Goal: Navigation & Orientation: Find specific page/section

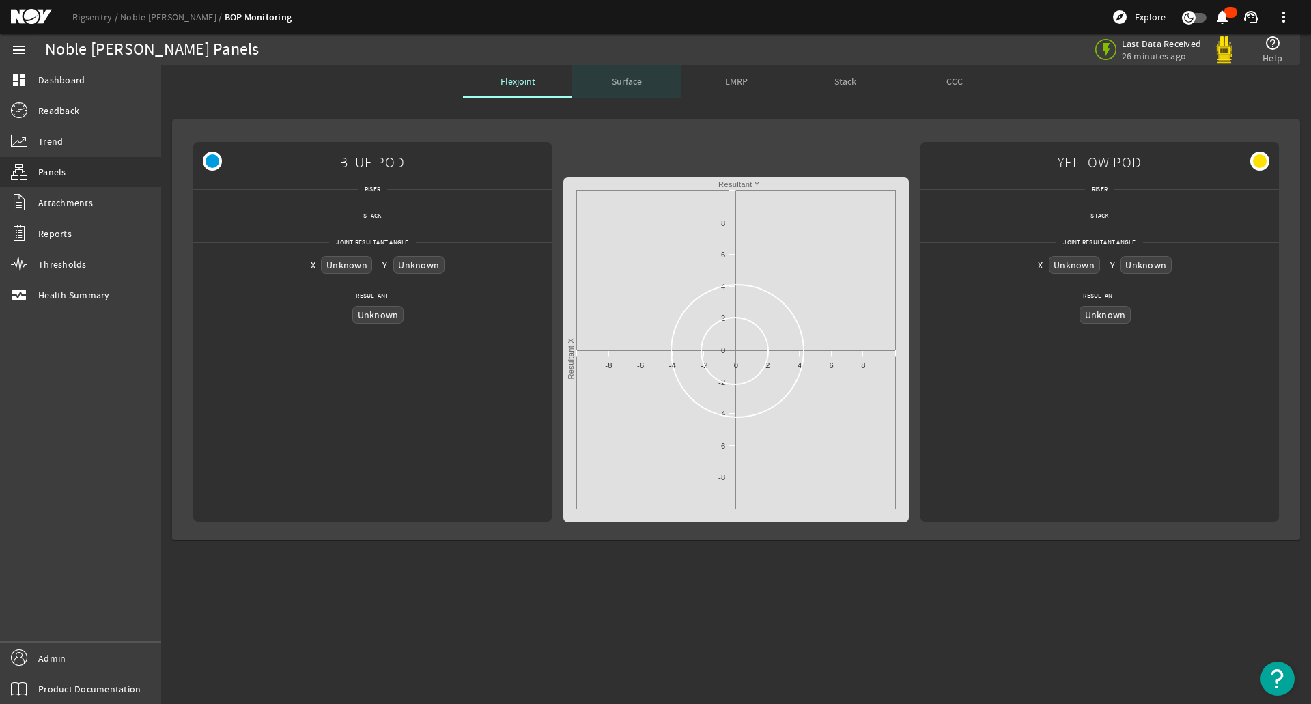
click at [625, 85] on span "Surface" at bounding box center [627, 81] width 30 height 10
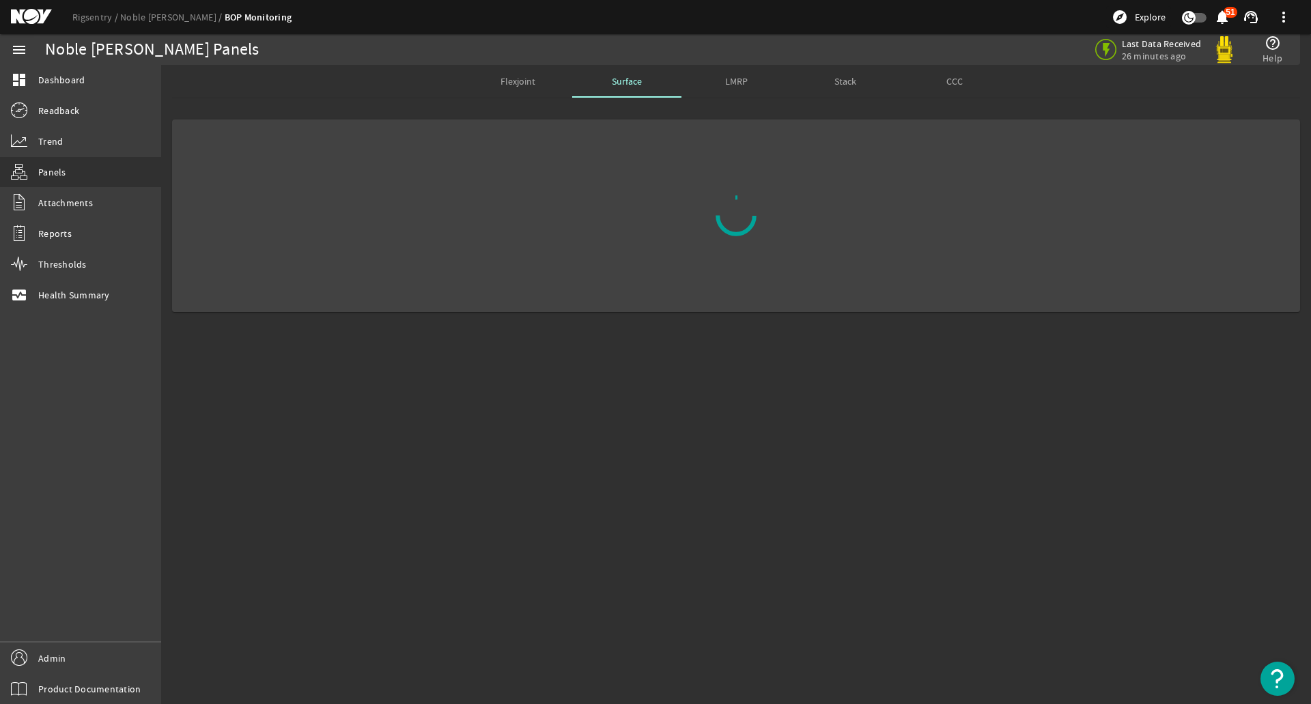
click at [741, 82] on span "LMRP" at bounding box center [736, 81] width 23 height 10
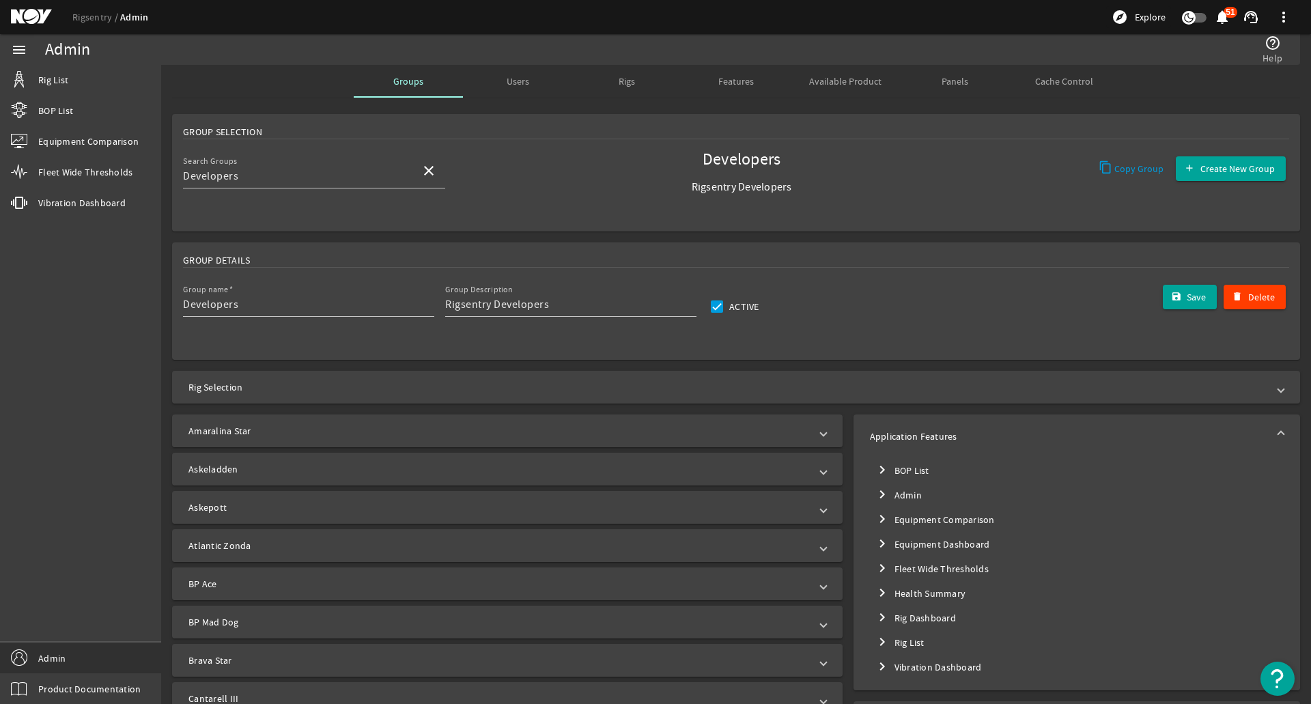
click at [286, 128] on div "Group Selection" at bounding box center [736, 132] width 1106 height 14
click at [85, 16] on link "Rigsentry" at bounding box center [96, 17] width 48 height 12
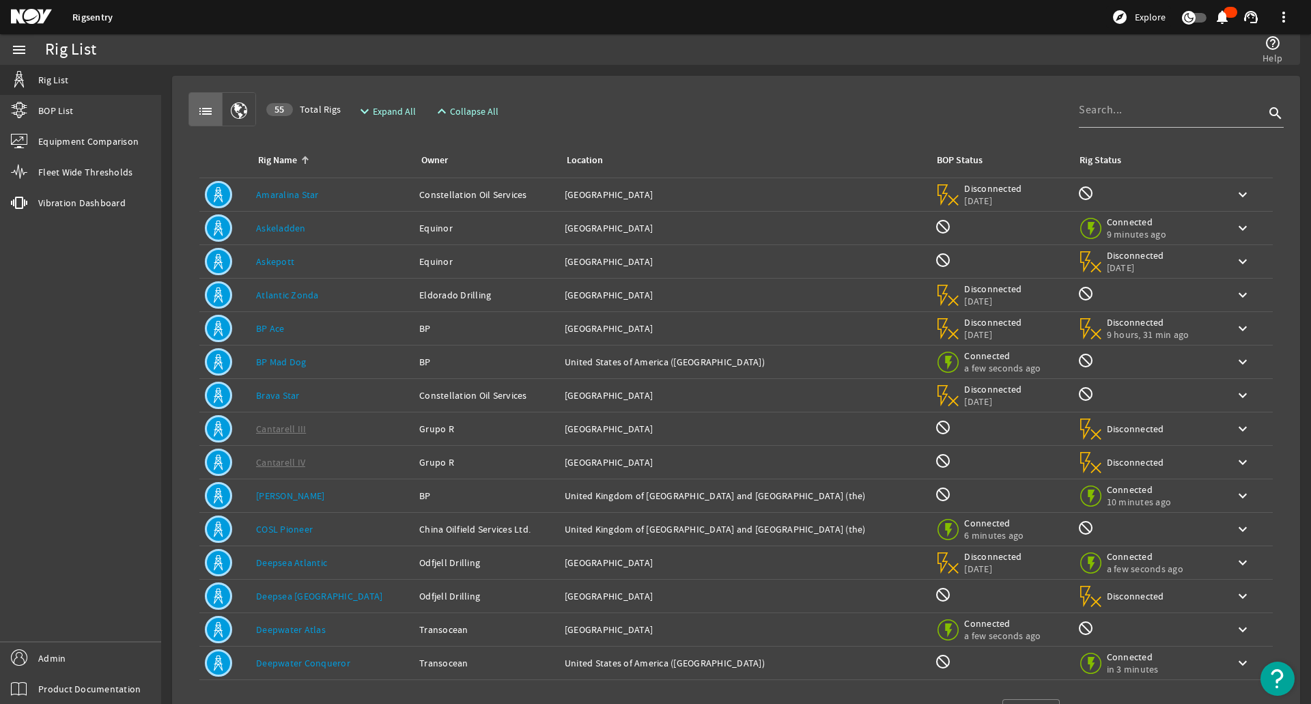
click at [167, 186] on rigsentry-mat-card "list 55 Total Rigs expand_more Expand All expand_less Collapse All search Rig N…" at bounding box center [736, 411] width 1150 height 692
